Goal: Transaction & Acquisition: Purchase product/service

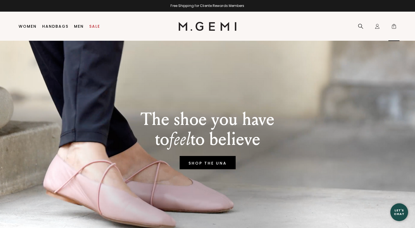
click at [395, 26] on span "1" at bounding box center [394, 28] width 6 height 6
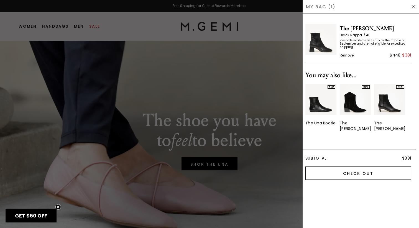
click at [361, 167] on input "Check Out" at bounding box center [359, 173] width 106 height 13
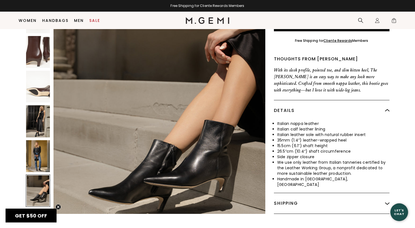
scroll to position [1974, 0]
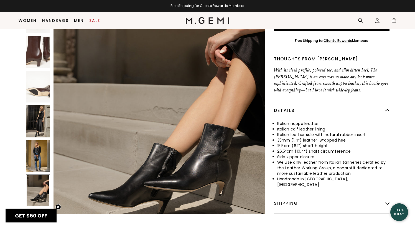
click at [38, 140] on img at bounding box center [38, 156] width 24 height 32
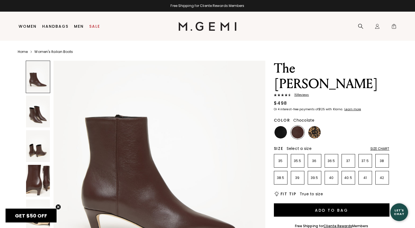
scroll to position [66, 0]
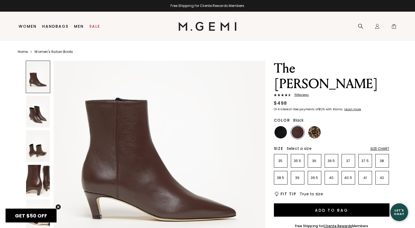
click at [280, 126] on img at bounding box center [281, 132] width 12 height 12
